Goal: Transaction & Acquisition: Purchase product/service

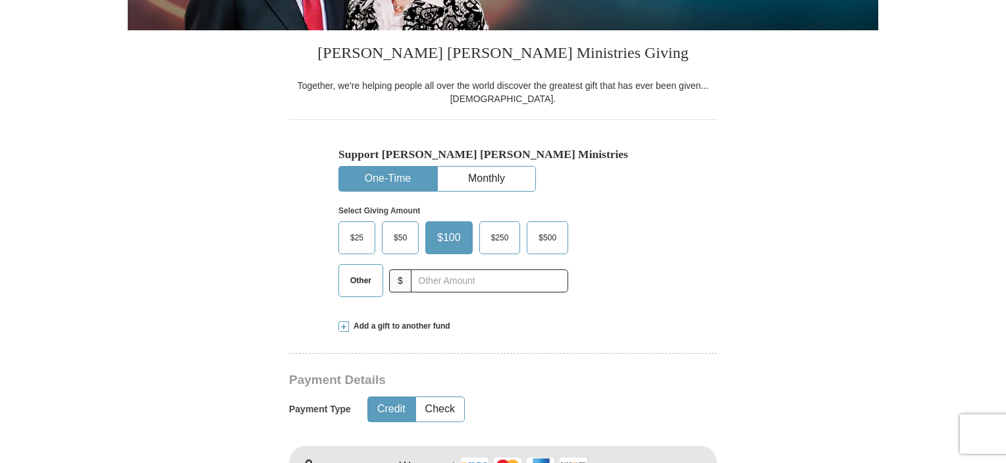
scroll to position [304, 0]
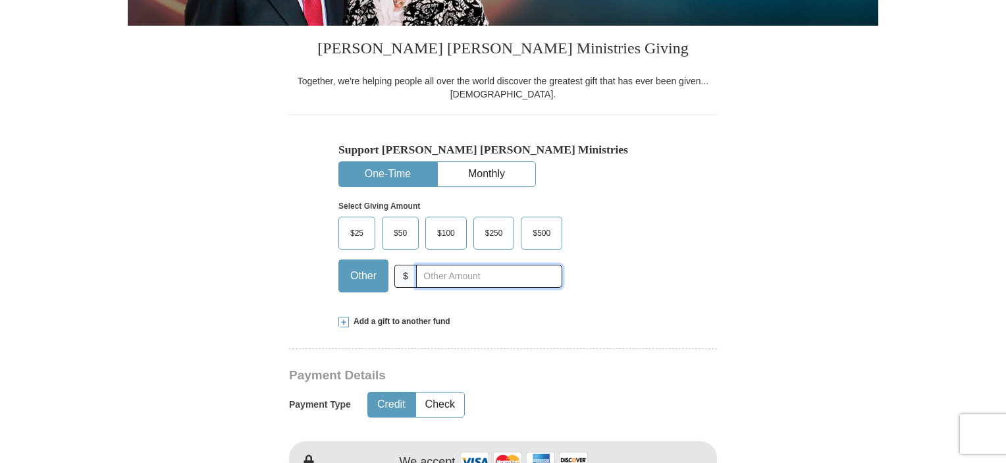
click at [421, 281] on input "text" at bounding box center [489, 276] width 146 height 23
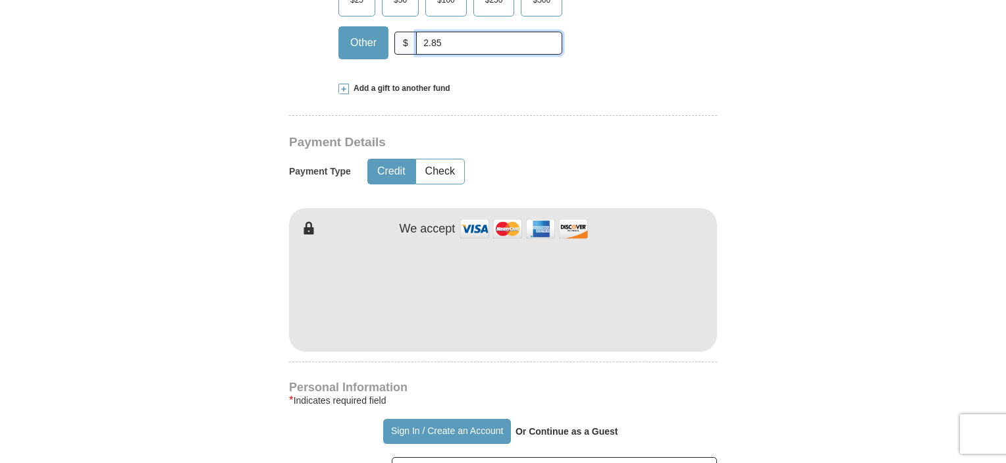
scroll to position [543, 0]
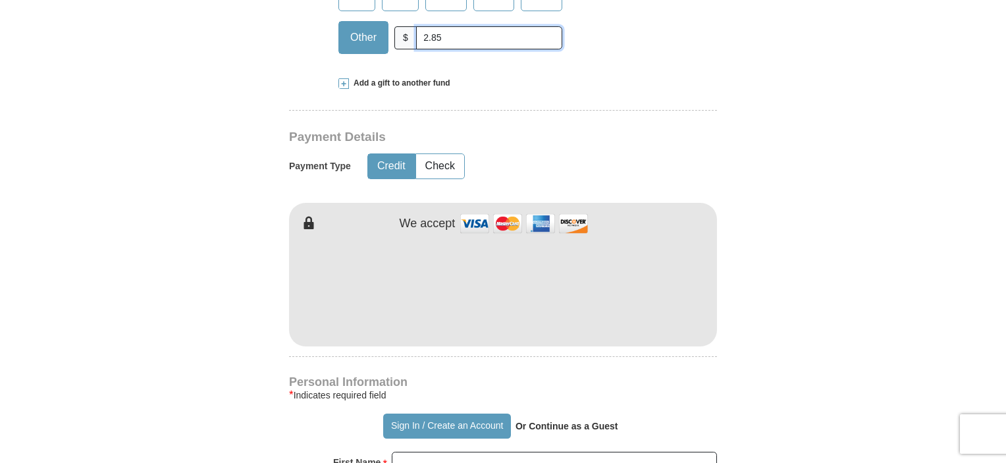
type input "2.85"
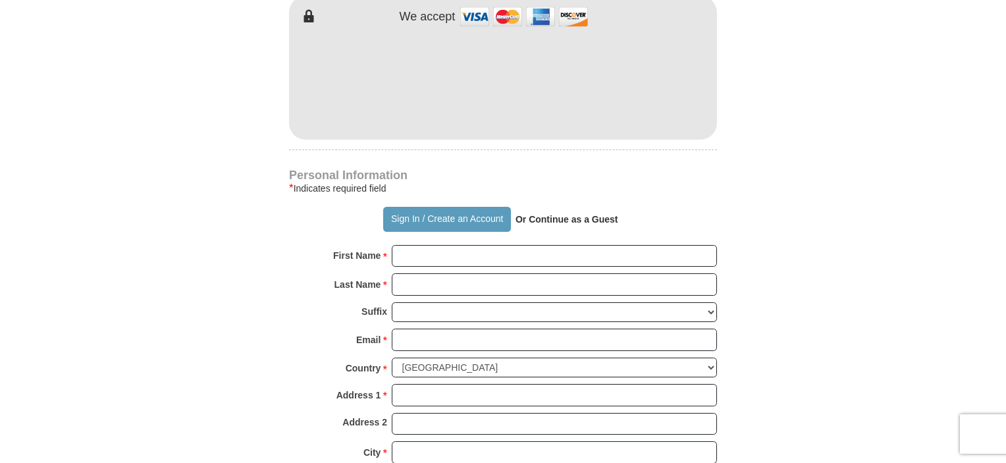
scroll to position [750, 0]
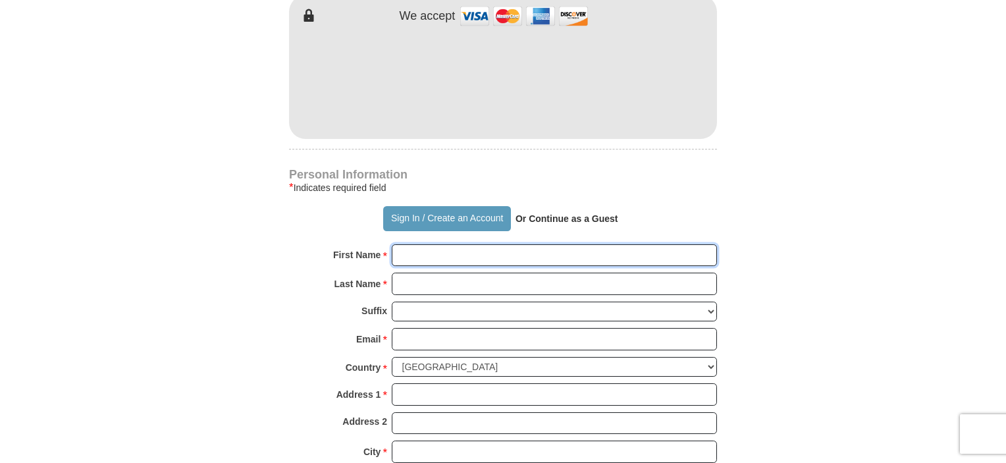
click at [408, 255] on input "First Name *" at bounding box center [554, 255] width 325 height 22
type input "Lauren"
click at [410, 281] on input "Last Name *" at bounding box center [554, 284] width 325 height 22
type input "[PERSON_NAME]"
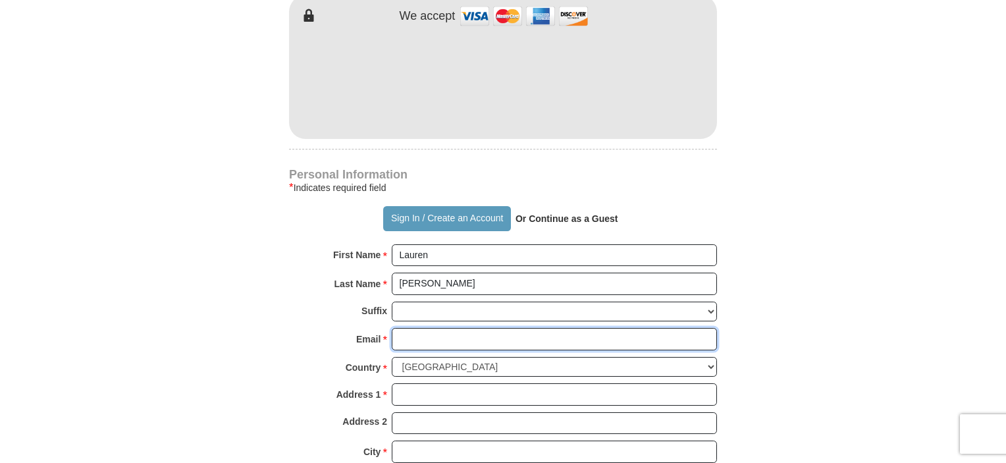
click at [410, 331] on input "Email *" at bounding box center [554, 339] width 325 height 22
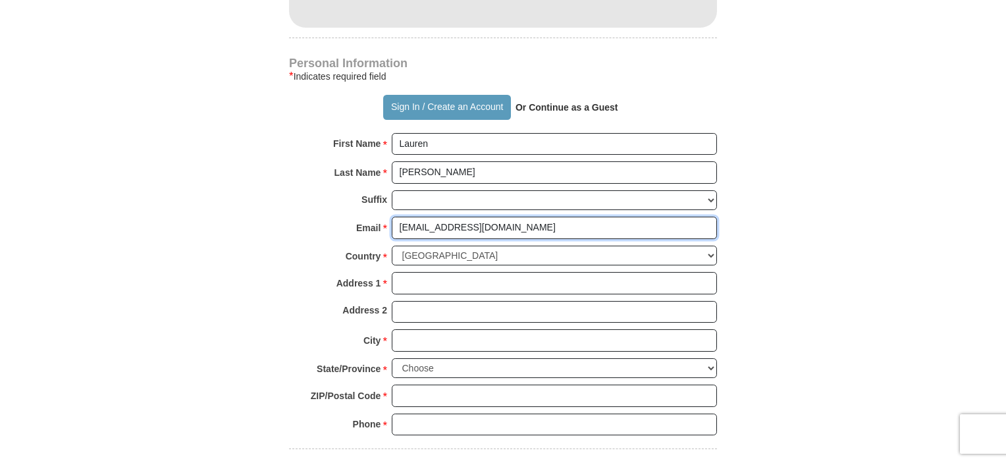
scroll to position [863, 0]
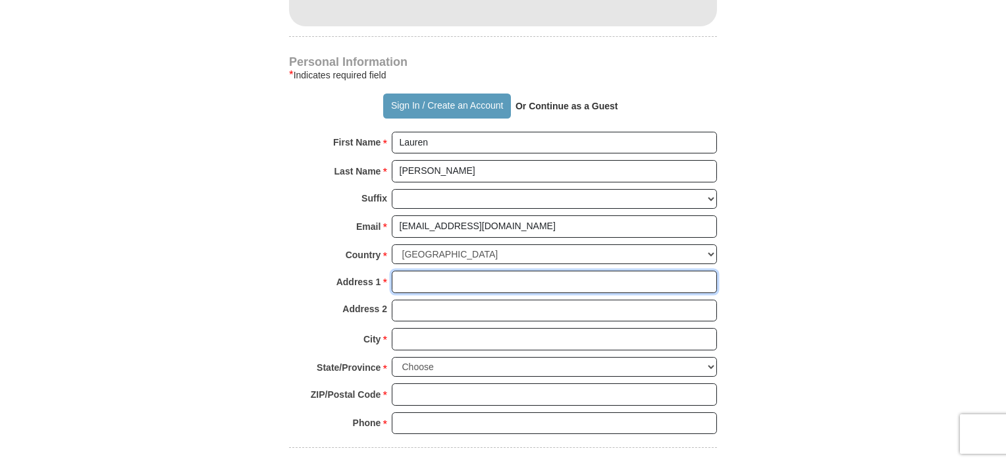
click at [427, 279] on input "Address 1 *" at bounding box center [554, 282] width 325 height 22
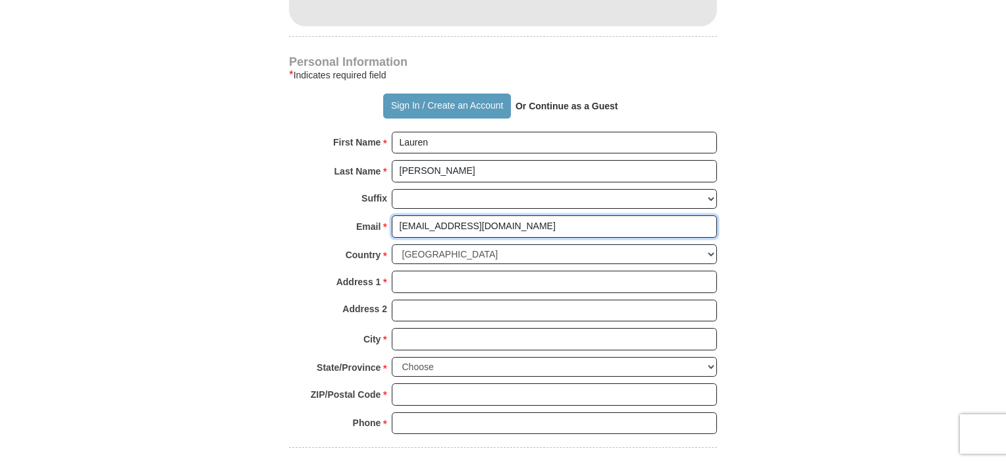
drag, startPoint x: 572, startPoint y: 225, endPoint x: 367, endPoint y: 207, distance: 205.6
click at [367, 207] on div "Personal Information * Indicates required field Sign In / Create an Account Or …" at bounding box center [503, 252] width 428 height 390
type input "[EMAIL_ADDRESS][DOMAIN_NAME]"
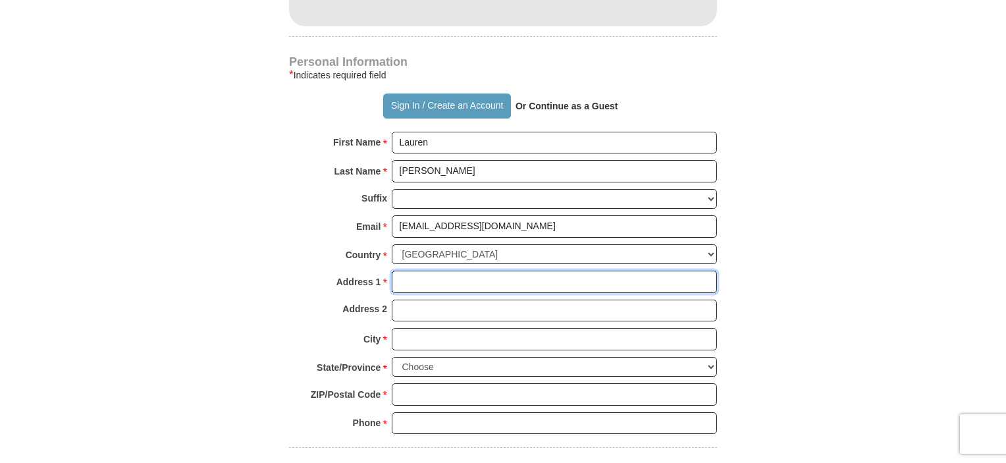
click at [404, 279] on input "Address 1 *" at bounding box center [554, 282] width 325 height 22
type input "[STREET_ADDRESS]"
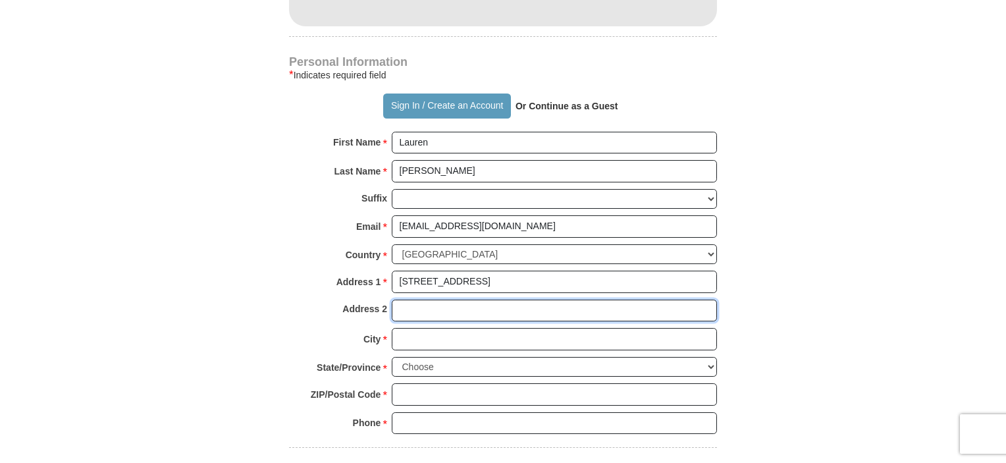
click at [424, 307] on input "Address 2" at bounding box center [554, 311] width 325 height 22
type input "G"
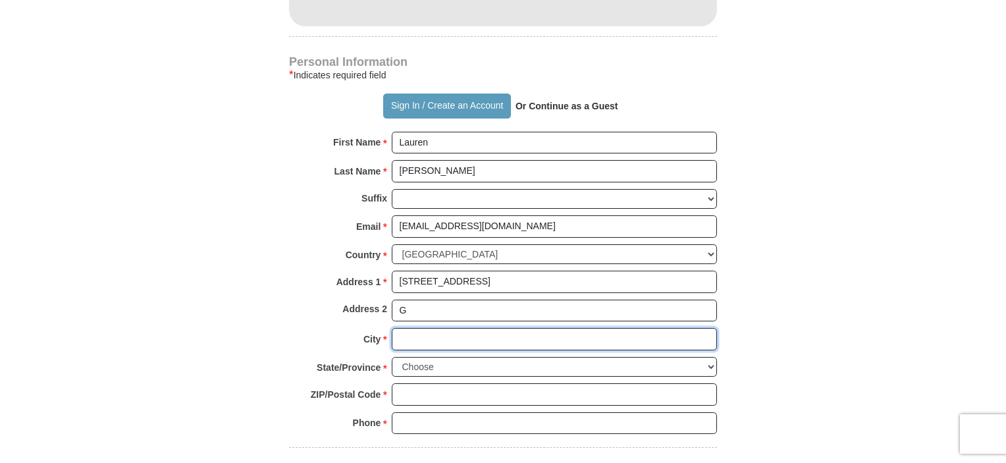
click at [424, 333] on input "City *" at bounding box center [554, 339] width 325 height 22
type input "[PERSON_NAME] Harbor"
click at [712, 365] on select "Choose [US_STATE] [US_STATE] [US_STATE] [US_STATE] [US_STATE] Armed Forces Amer…" at bounding box center [554, 367] width 325 height 20
select select "NJ"
click at [392, 357] on select "Choose [US_STATE] [US_STATE] [US_STATE] [US_STATE] [US_STATE] Armed Forces Amer…" at bounding box center [554, 367] width 325 height 20
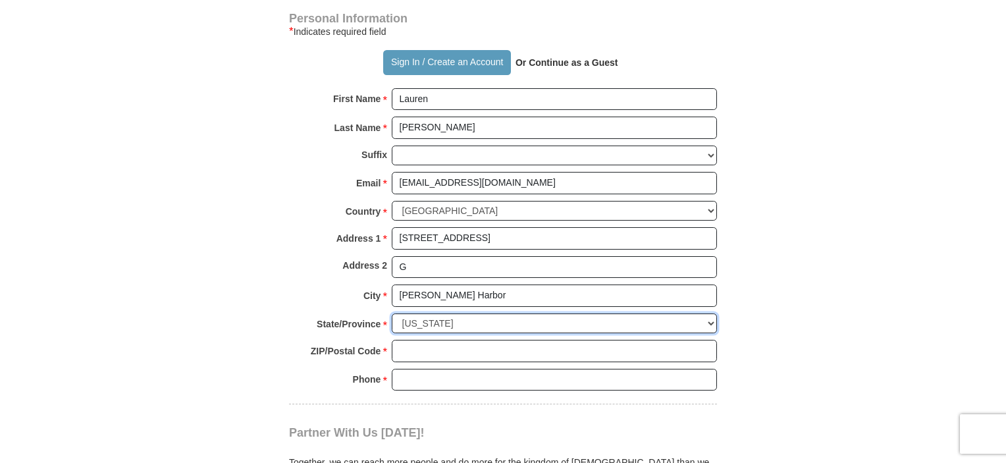
scroll to position [913, 0]
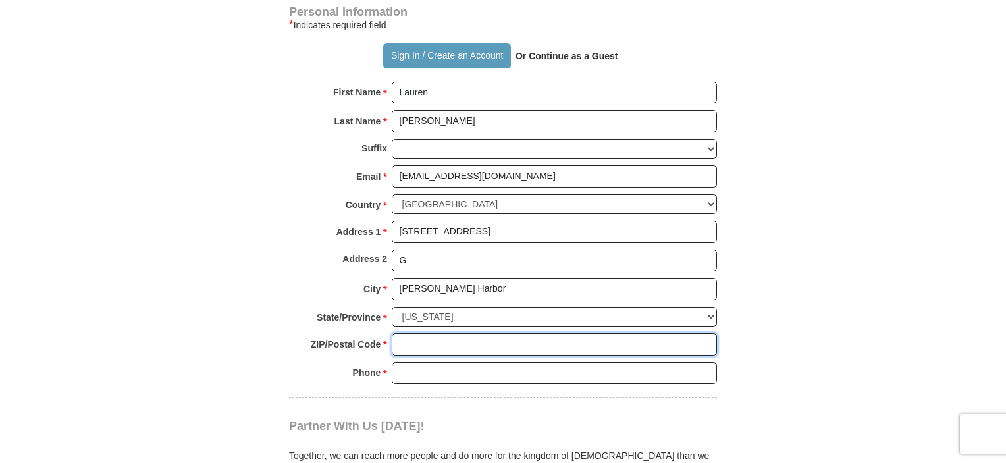
click at [408, 340] on input "ZIP/Postal Code *" at bounding box center [554, 344] width 325 height 22
type input "08879"
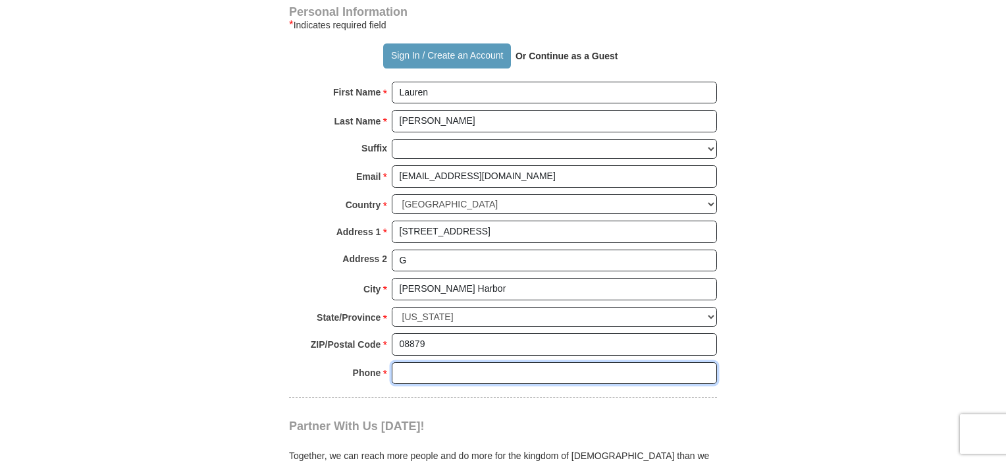
click at [428, 371] on input "Phone * *" at bounding box center [554, 373] width 325 height 22
type input "[PHONE_NUMBER]"
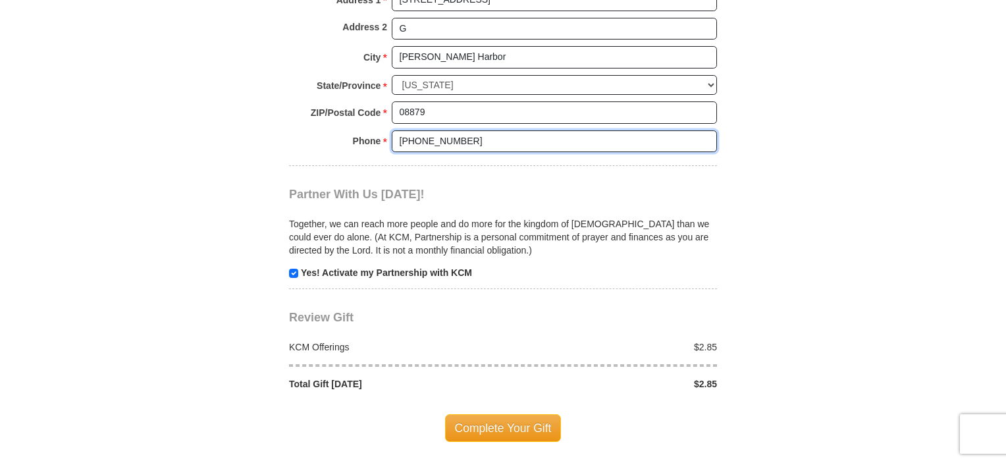
scroll to position [1158, 0]
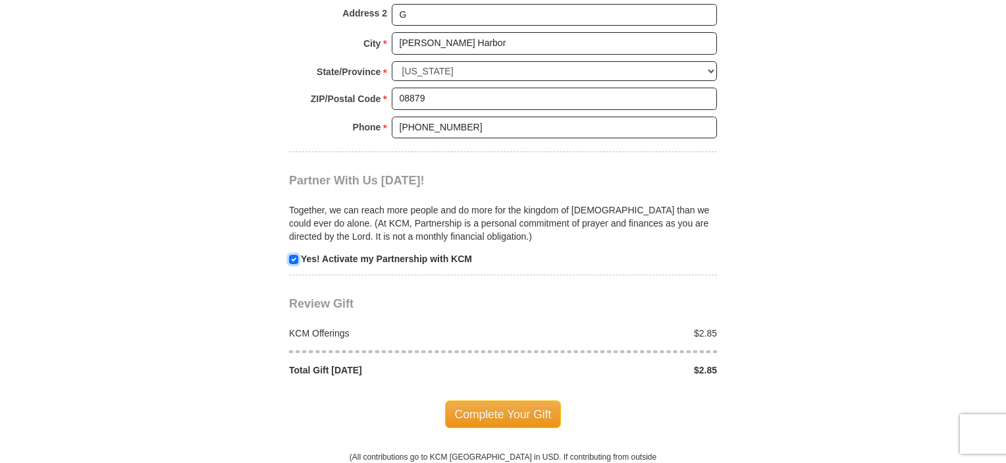
click at [291, 255] on input "checkbox" at bounding box center [293, 259] width 9 height 9
checkbox input "false"
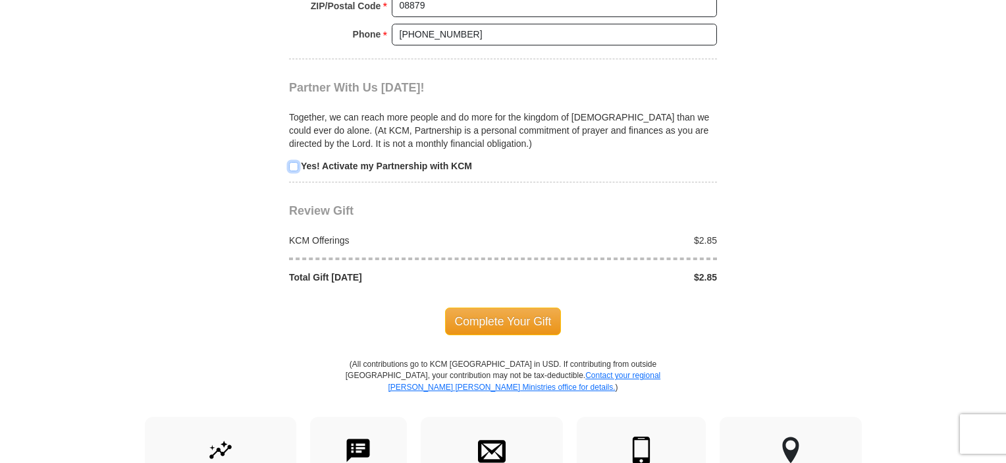
scroll to position [1252, 0]
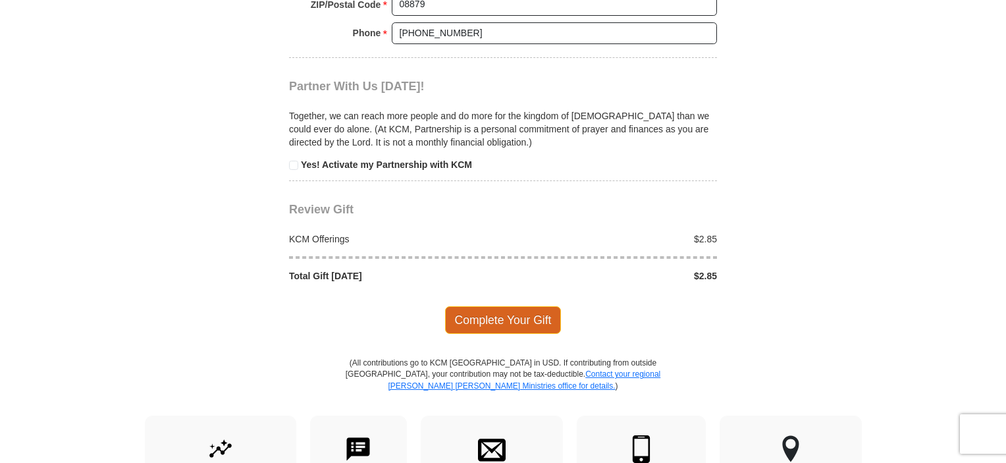
drag, startPoint x: 497, startPoint y: 309, endPoint x: 491, endPoint y: 313, distance: 6.8
drag, startPoint x: 491, startPoint y: 313, endPoint x: 466, endPoint y: 322, distance: 26.0
drag, startPoint x: 466, startPoint y: 322, endPoint x: 452, endPoint y: 321, distance: 14.5
drag, startPoint x: 452, startPoint y: 321, endPoint x: 479, endPoint y: 326, distance: 28.2
drag, startPoint x: 479, startPoint y: 326, endPoint x: 468, endPoint y: 315, distance: 15.9
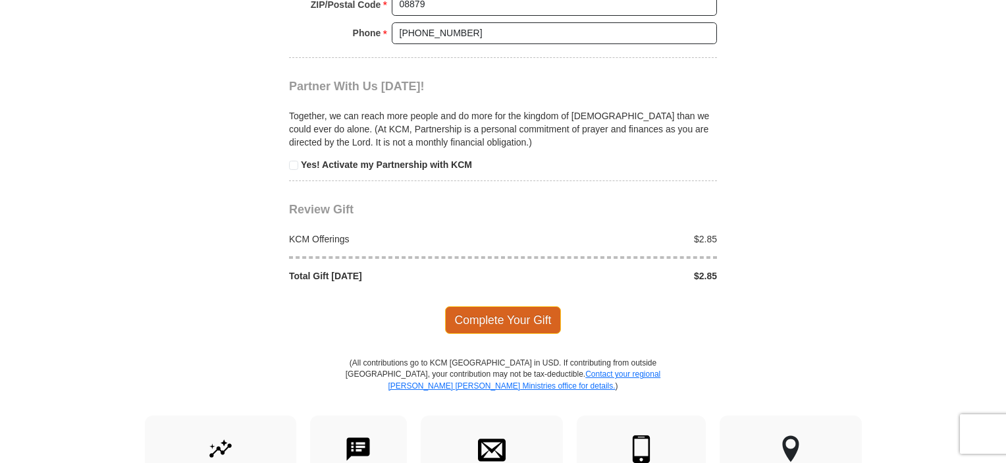
drag, startPoint x: 468, startPoint y: 315, endPoint x: 461, endPoint y: 305, distance: 12.4
click at [461, 306] on span "Complete Your Gift" at bounding box center [503, 320] width 117 height 28
